Goal: Task Accomplishment & Management: Manage account settings

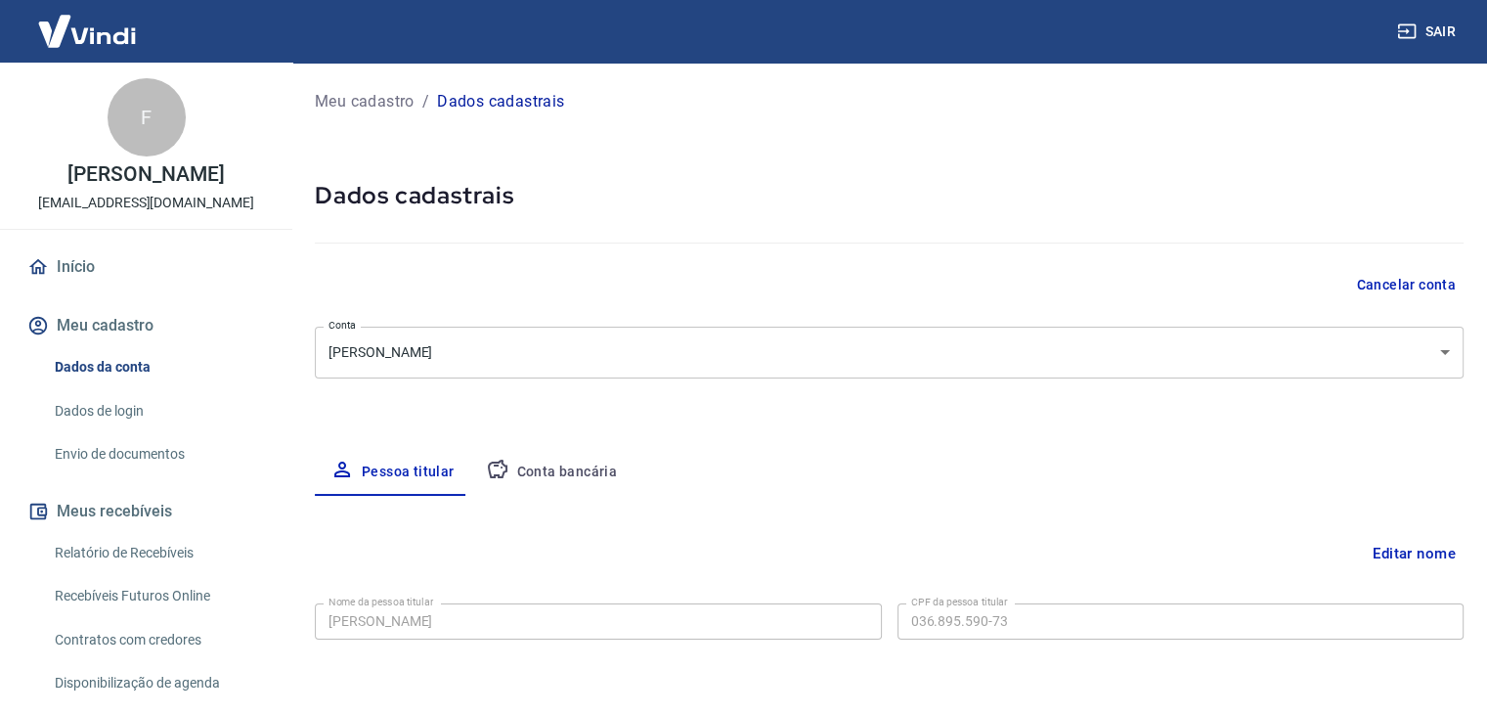
select select "RS"
select select "business"
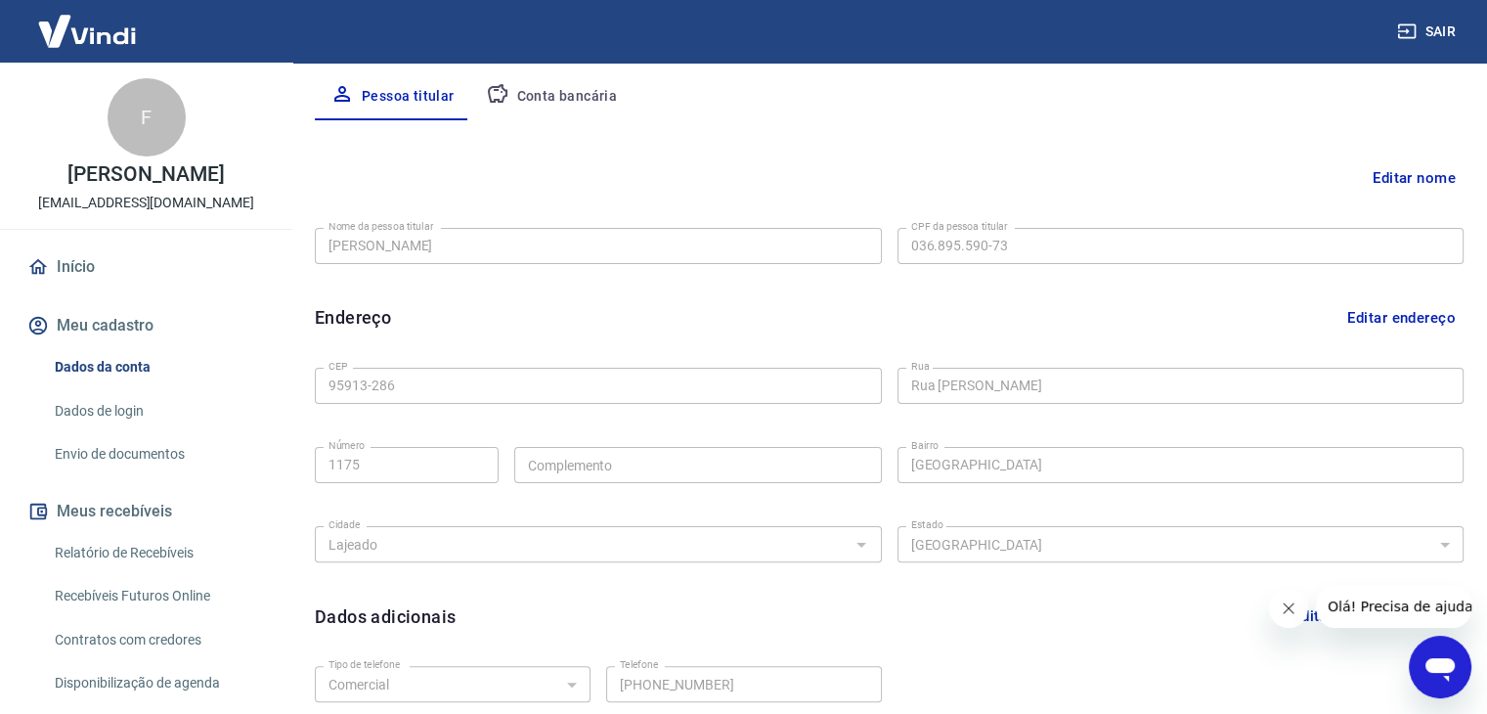
scroll to position [538, 0]
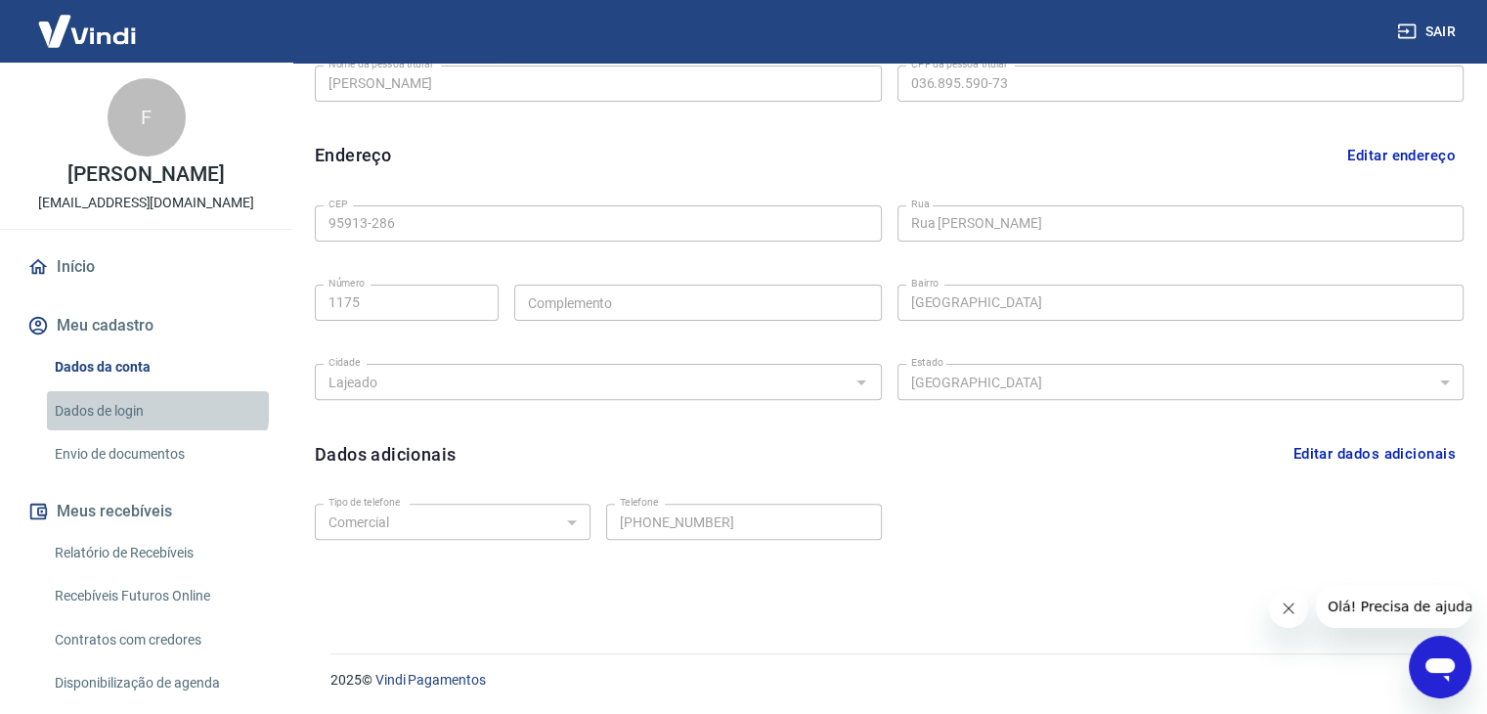
click at [156, 407] on link "Dados de login" at bounding box center [158, 411] width 222 height 40
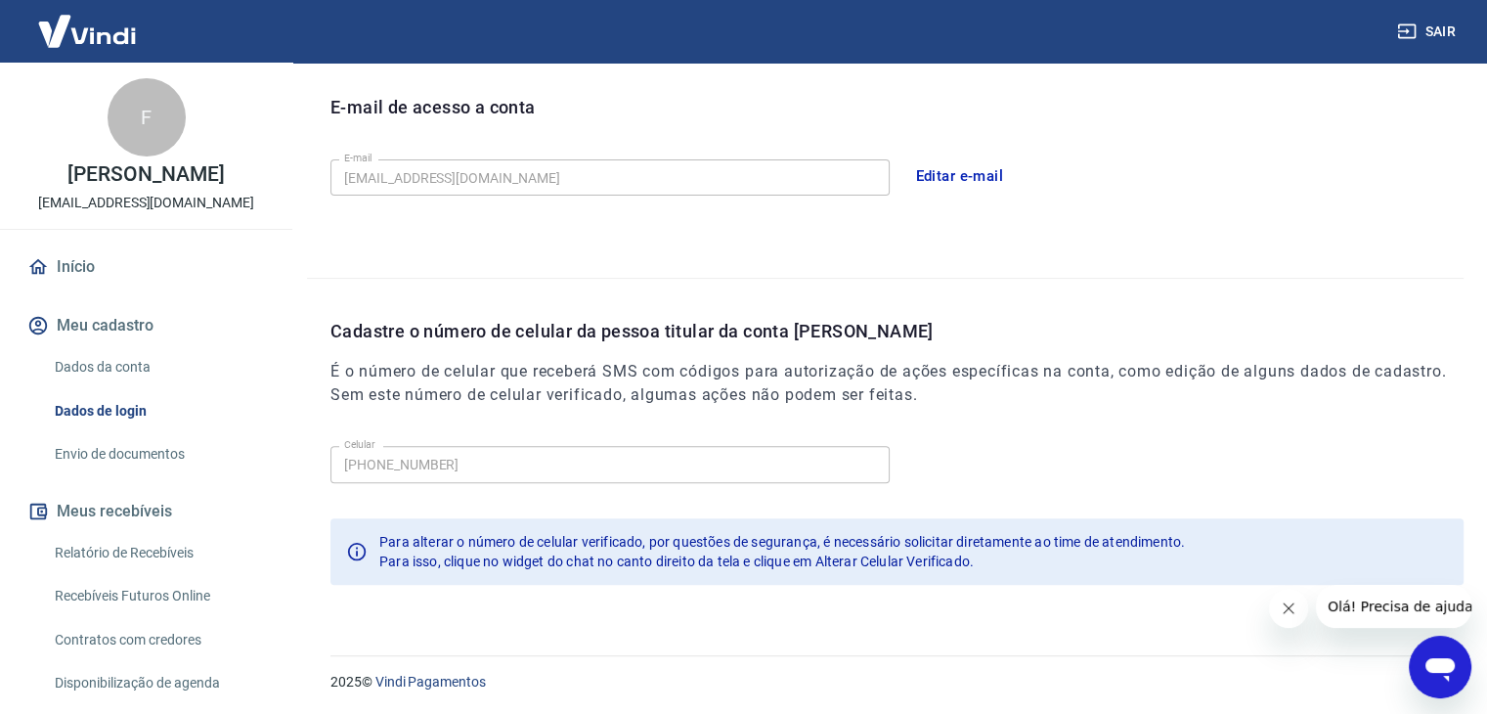
scroll to position [538, 0]
click at [189, 458] on link "Envio de documentos" at bounding box center [158, 454] width 222 height 40
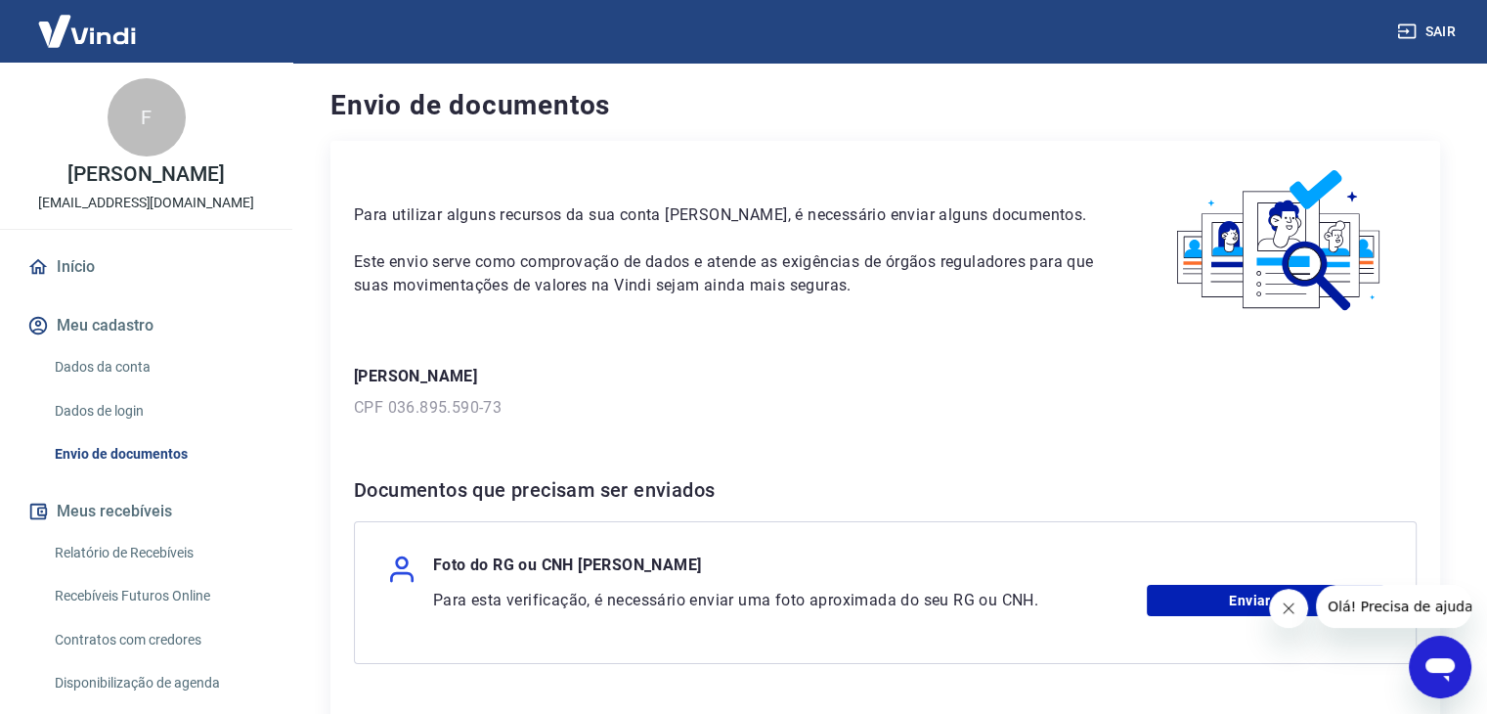
scroll to position [152, 0]
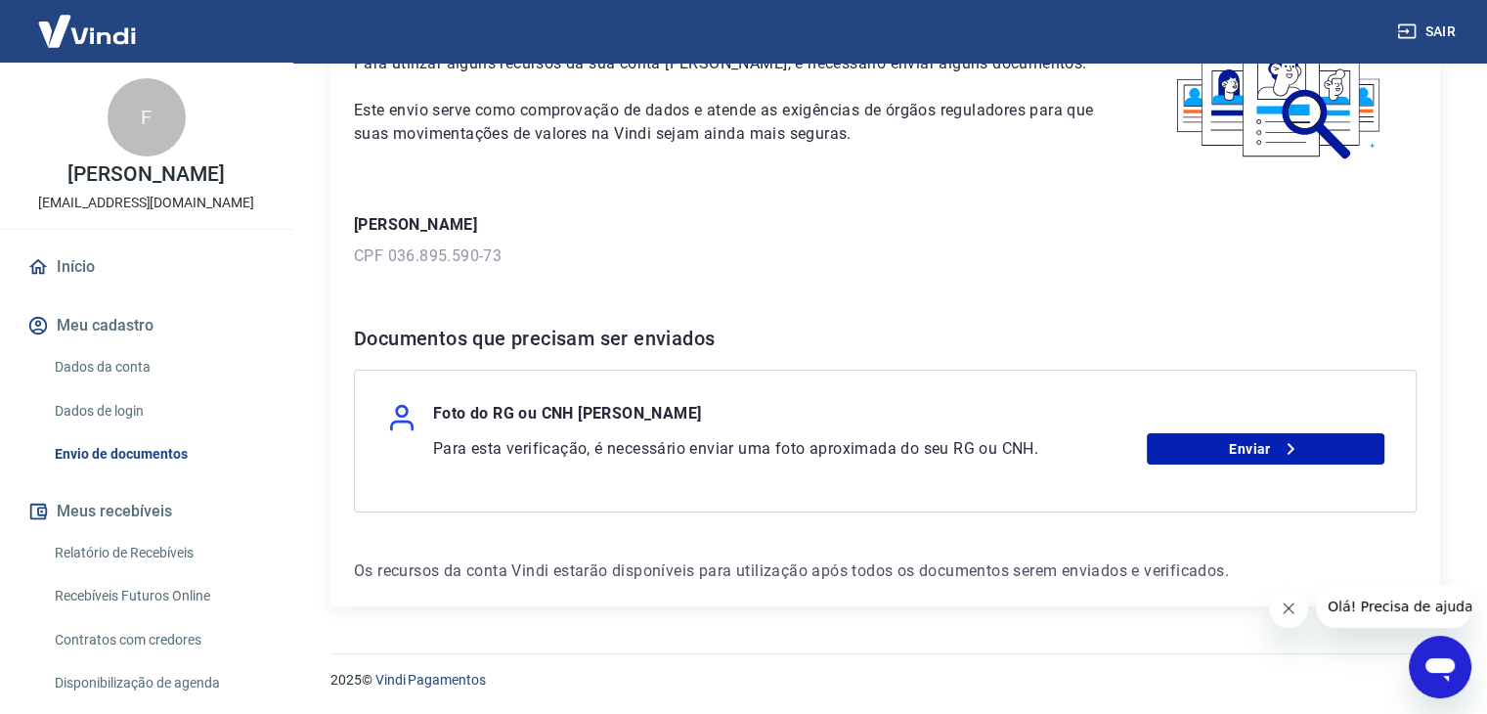
click at [1228, 464] on div "Foto do RG ou CNH Felipe Juchum Para esta verificação, é necessário enviar uma …" at bounding box center [885, 441] width 1063 height 143
click at [1240, 437] on link "Enviar" at bounding box center [1266, 448] width 238 height 31
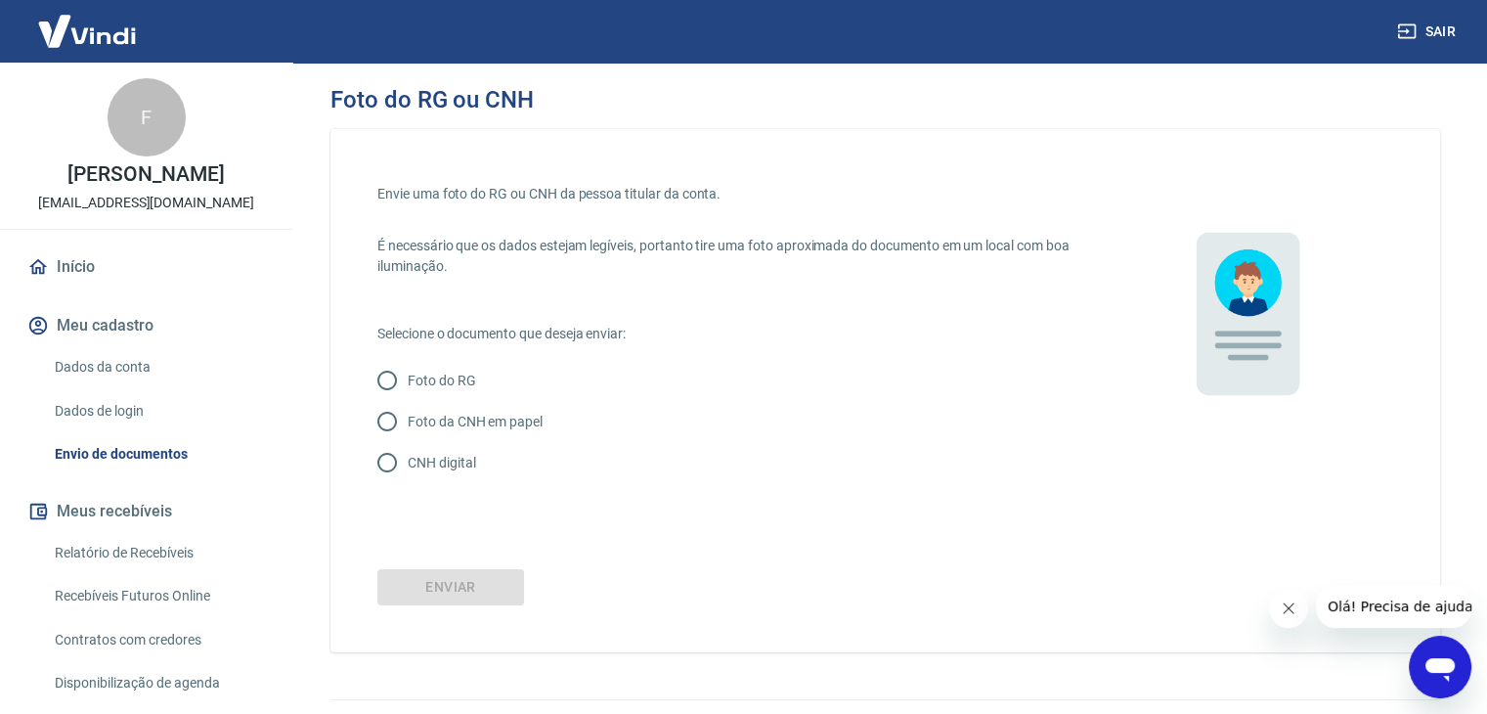
click at [467, 466] on p "CNH digital" at bounding box center [441, 463] width 67 height 21
click at [408, 466] on input "CNH digital" at bounding box center [387, 462] width 41 height 41
radio input "true"
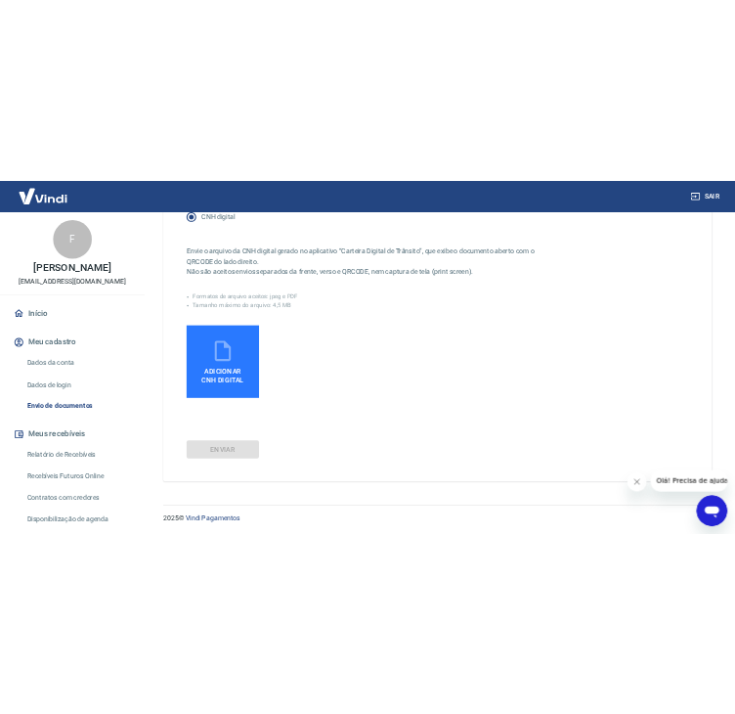
scroll to position [389, 0]
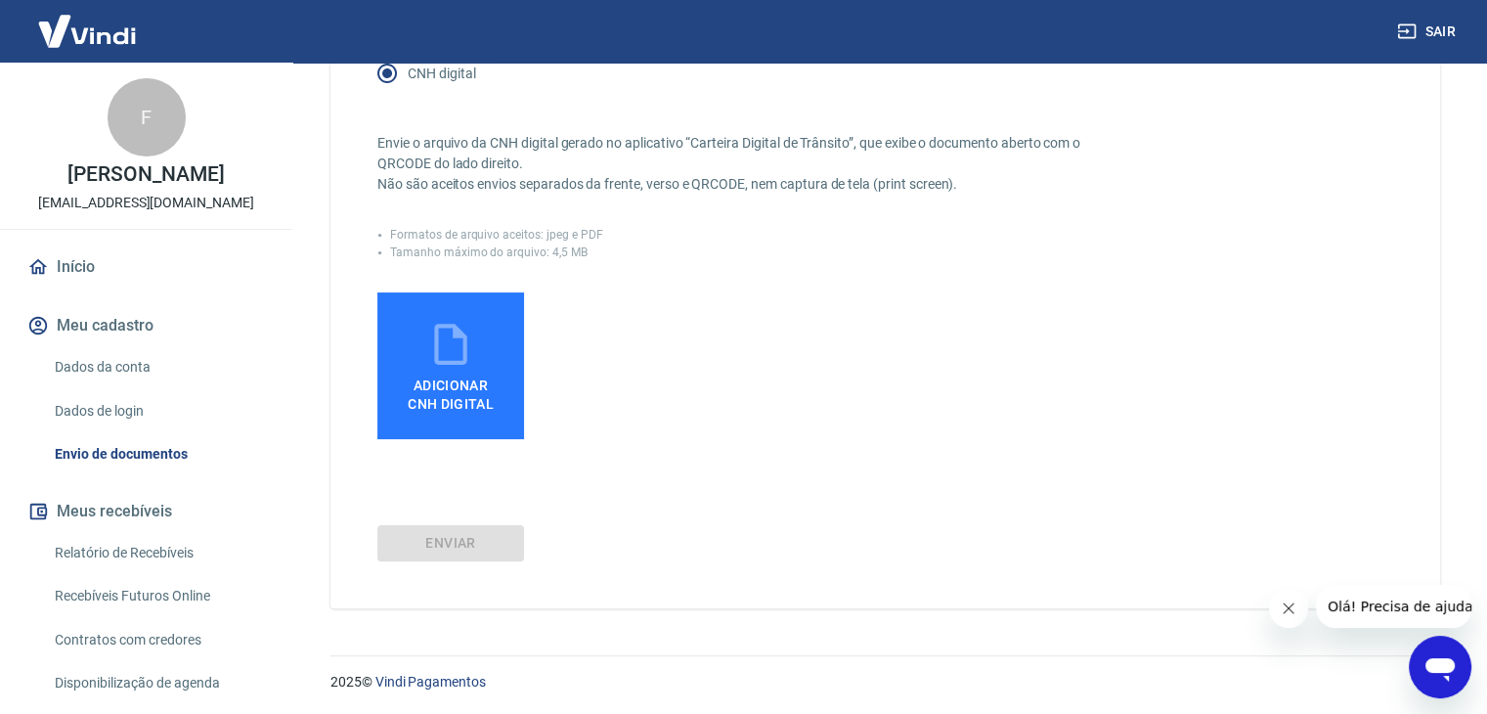
click at [1090, 326] on div "Adicionar CNH Digital" at bounding box center [738, 365] width 722 height 147
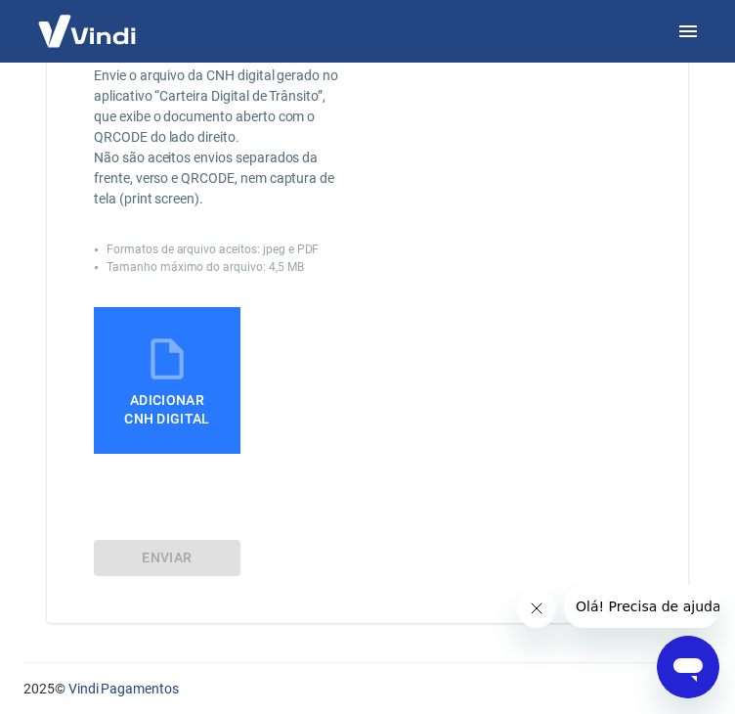
scroll to position [517, 0]
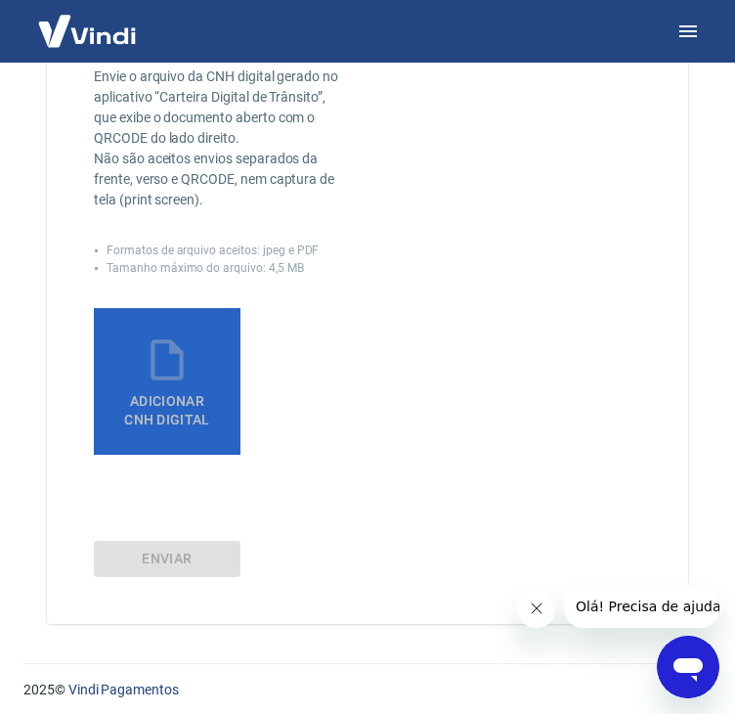
click at [195, 404] on span "Adicionar CNH Digital" at bounding box center [167, 410] width 86 height 35
click at [0, 0] on input "Adicionar CNH Digital" at bounding box center [0, 0] width 0 height 0
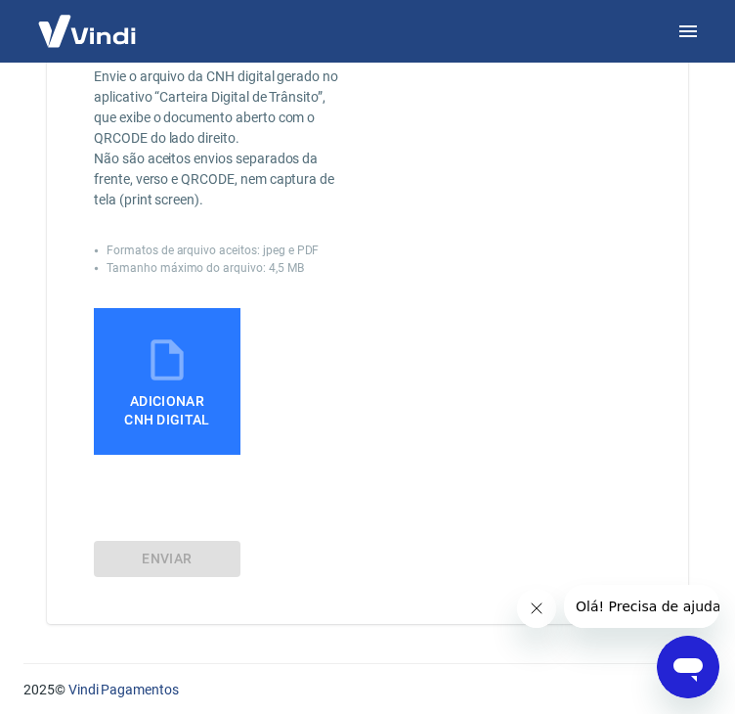
click at [187, 360] on icon at bounding box center [167, 359] width 49 height 49
click at [0, 0] on input "Adicionar CNH Digital" at bounding box center [0, 0] width 0 height 0
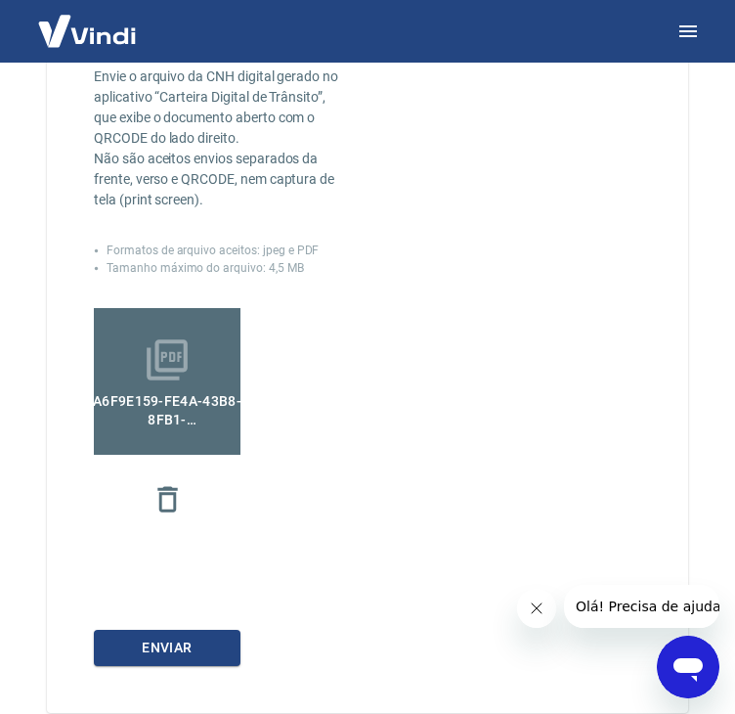
scroll to position [607, 0]
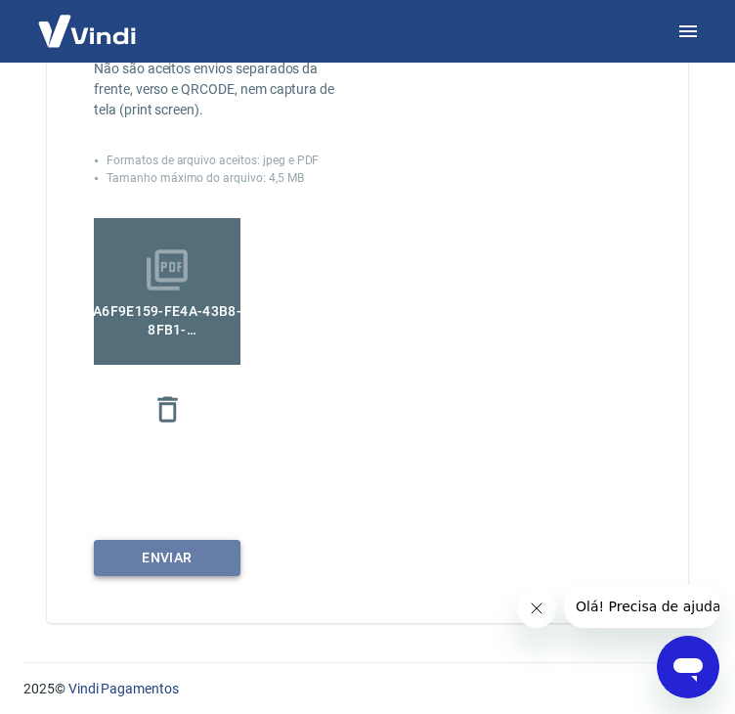
click at [194, 568] on button "Enviar" at bounding box center [167, 558] width 147 height 36
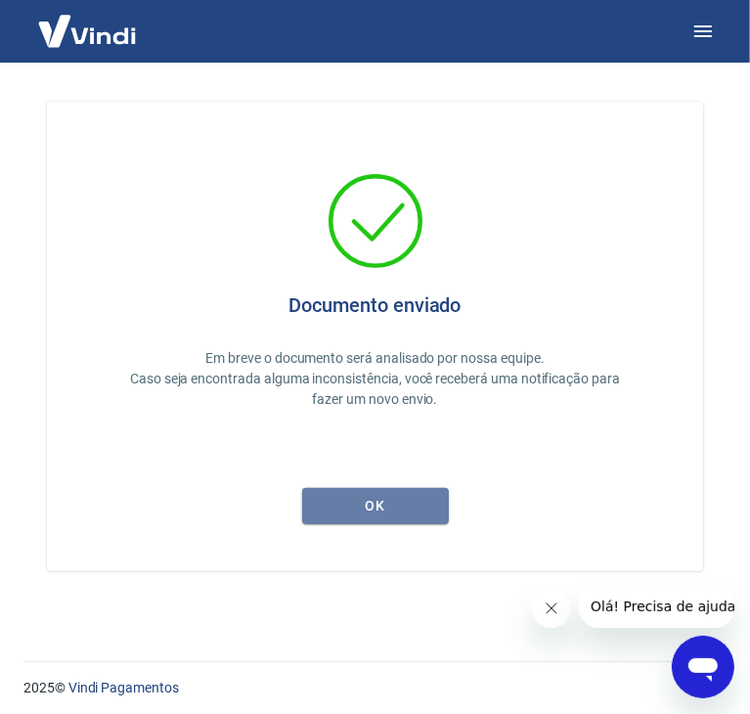
click at [396, 496] on button "ok" at bounding box center [375, 506] width 147 height 36
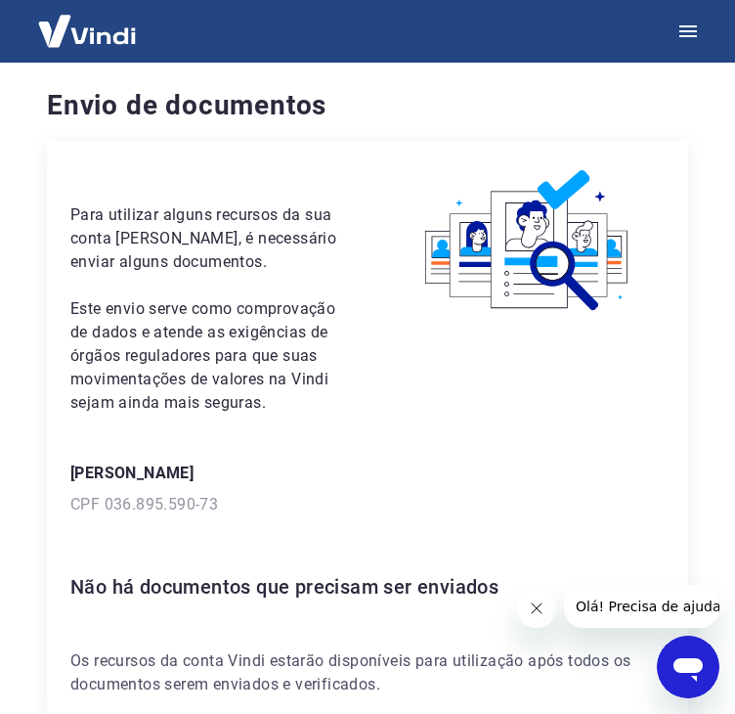
click at [95, 44] on img at bounding box center [86, 31] width 127 height 60
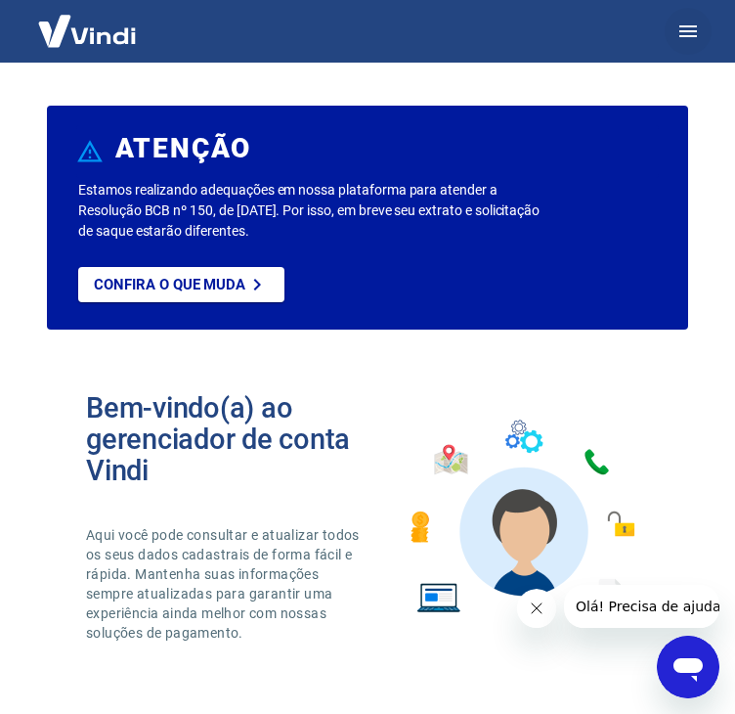
click at [697, 38] on icon "button" at bounding box center [687, 31] width 23 height 23
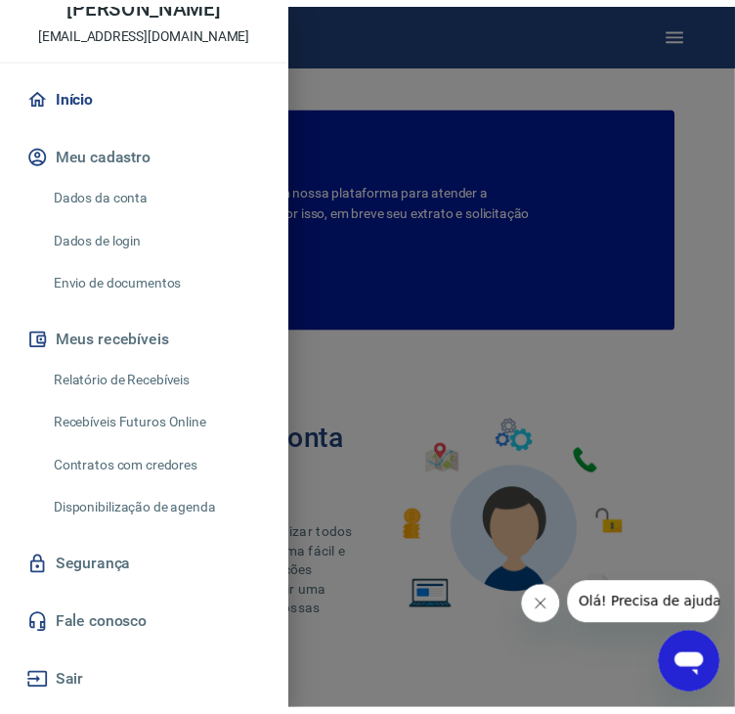
scroll to position [109, 0]
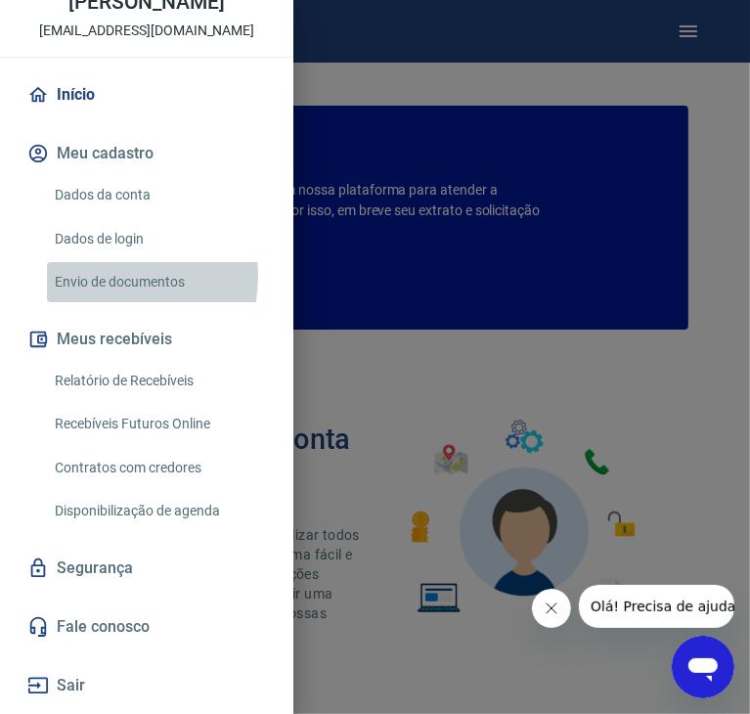
click at [93, 276] on link "Envio de documentos" at bounding box center [158, 282] width 223 height 40
